Goal: Task Accomplishment & Management: Complete application form

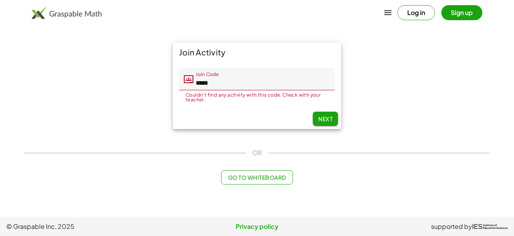
click at [330, 121] on span "Next" at bounding box center [325, 118] width 14 height 7
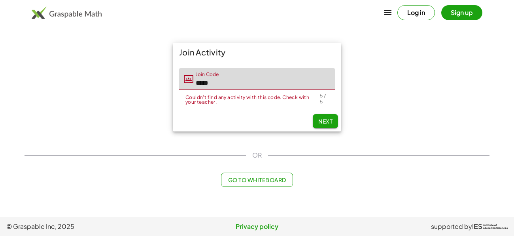
click at [224, 85] on input "*****" at bounding box center [264, 79] width 142 height 22
type input "*"
click at [225, 84] on input "Join Code" at bounding box center [264, 79] width 142 height 22
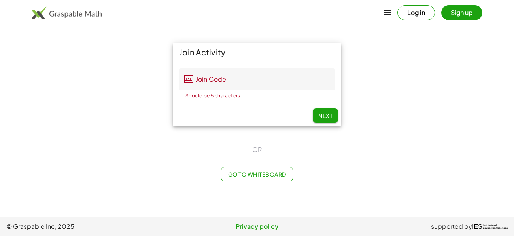
click at [413, 11] on button "Log in" at bounding box center [417, 12] width 38 height 15
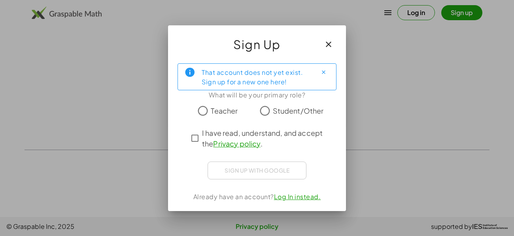
click at [327, 45] on icon "button" at bounding box center [328, 44] width 9 height 9
